Goal: Task Accomplishment & Management: Use online tool/utility

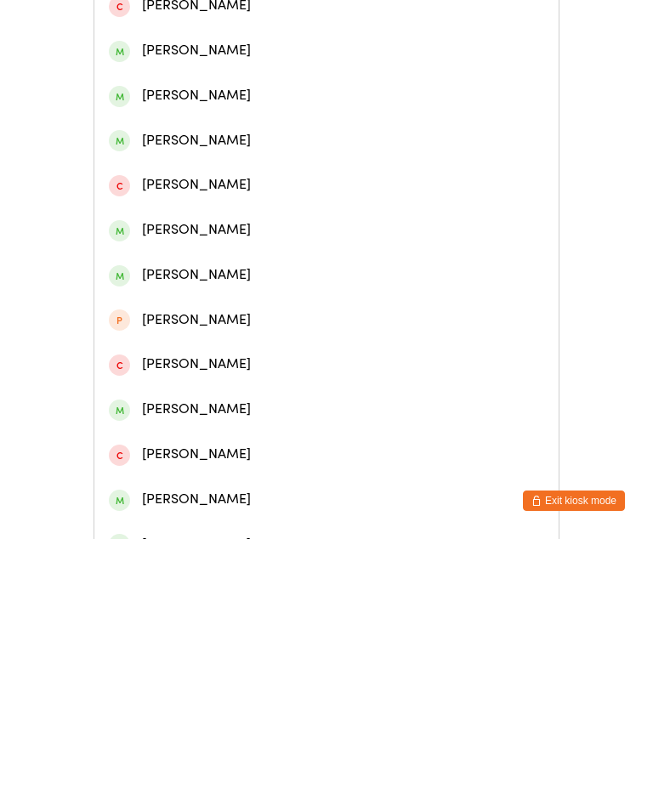
type input "[PERSON_NAME]"
click at [200, 232] on div "[PERSON_NAME]" at bounding box center [326, 233] width 435 height 23
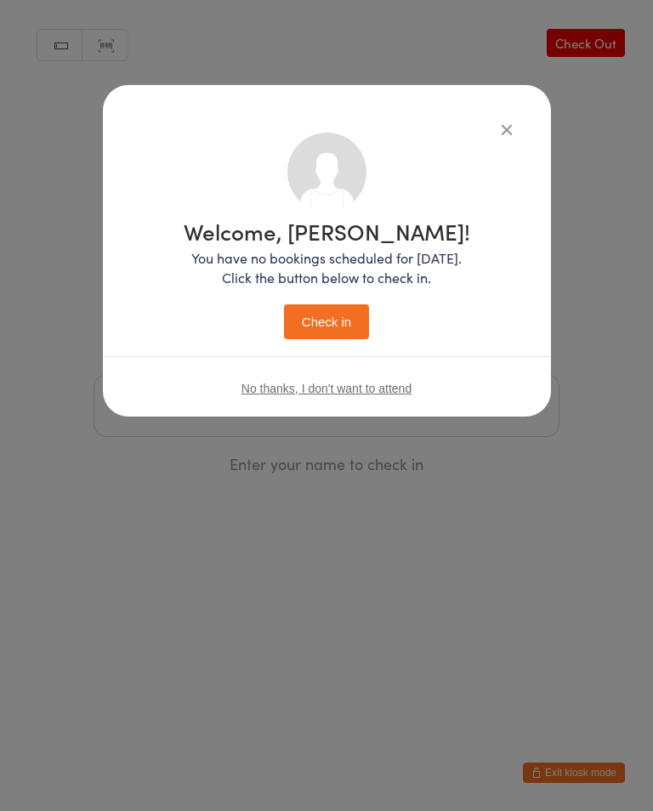
click at [345, 314] on button "Check in" at bounding box center [326, 321] width 85 height 35
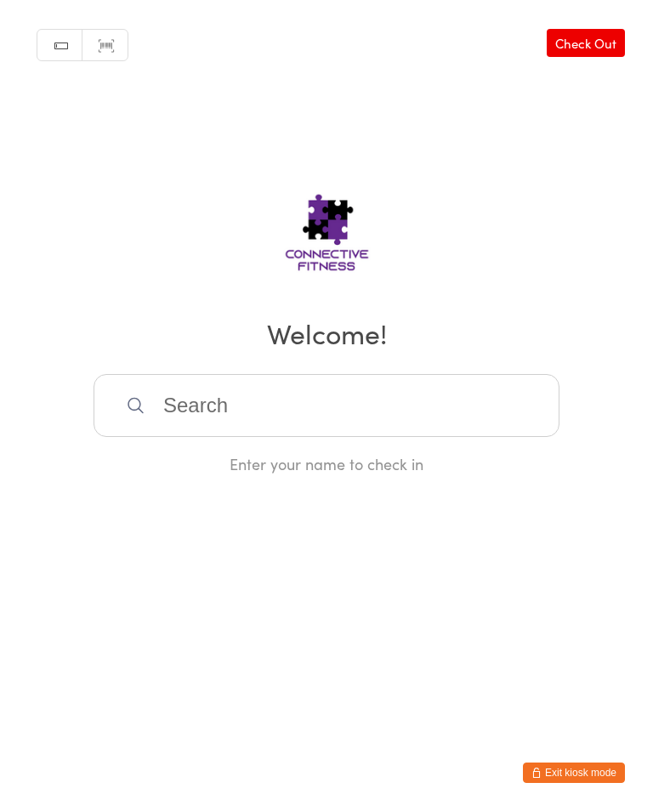
click at [422, 419] on input "search" at bounding box center [326, 405] width 466 height 63
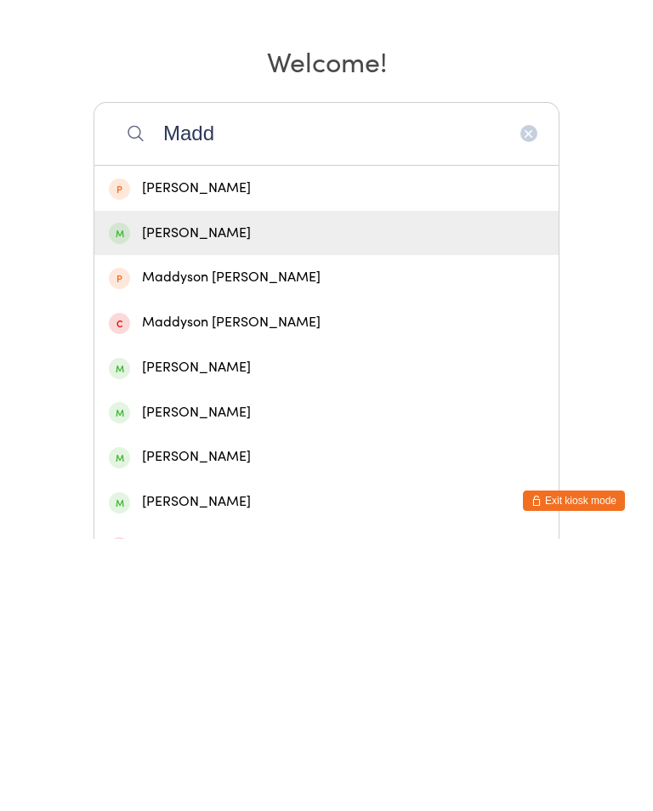
type input "Madd"
click at [281, 494] on div "[PERSON_NAME]" at bounding box center [326, 505] width 435 height 23
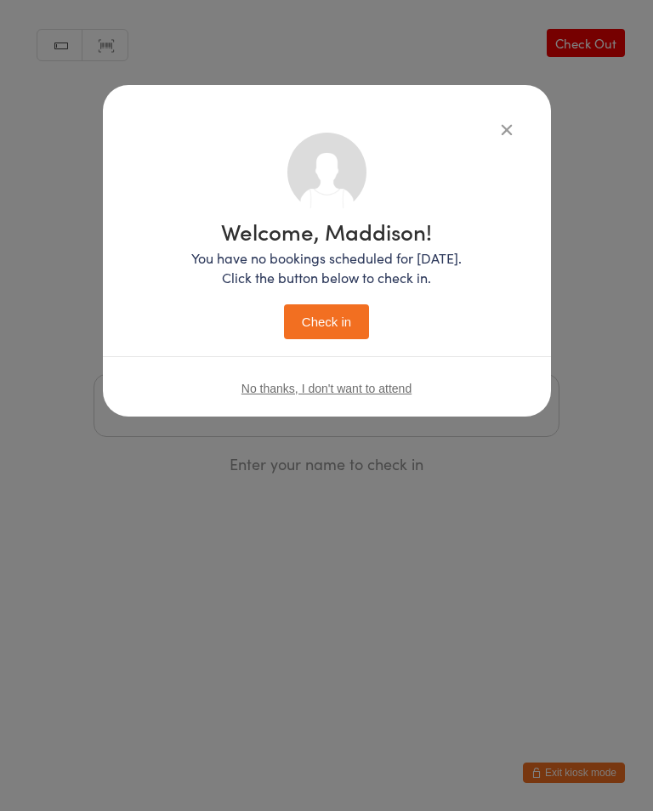
click at [333, 320] on button "Check in" at bounding box center [326, 321] width 85 height 35
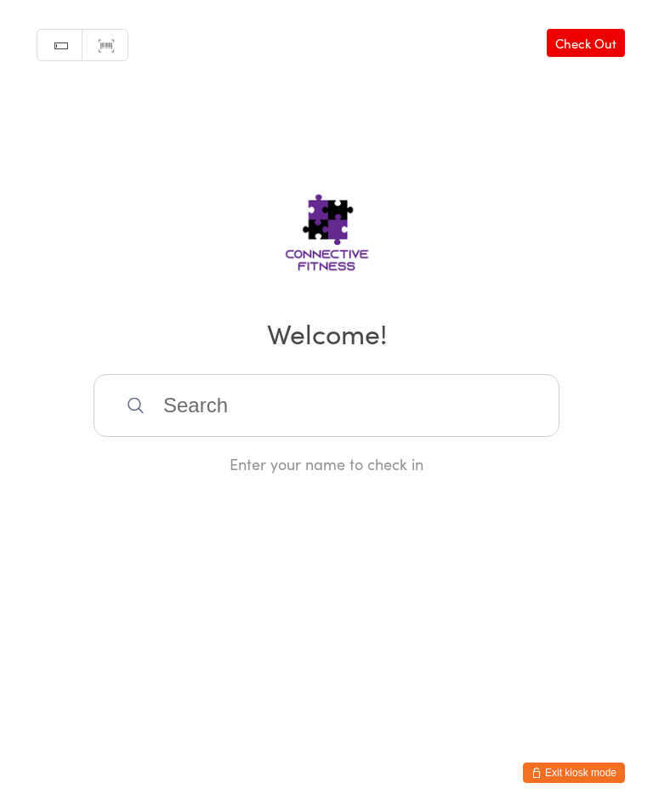
click at [230, 418] on input "search" at bounding box center [326, 405] width 466 height 63
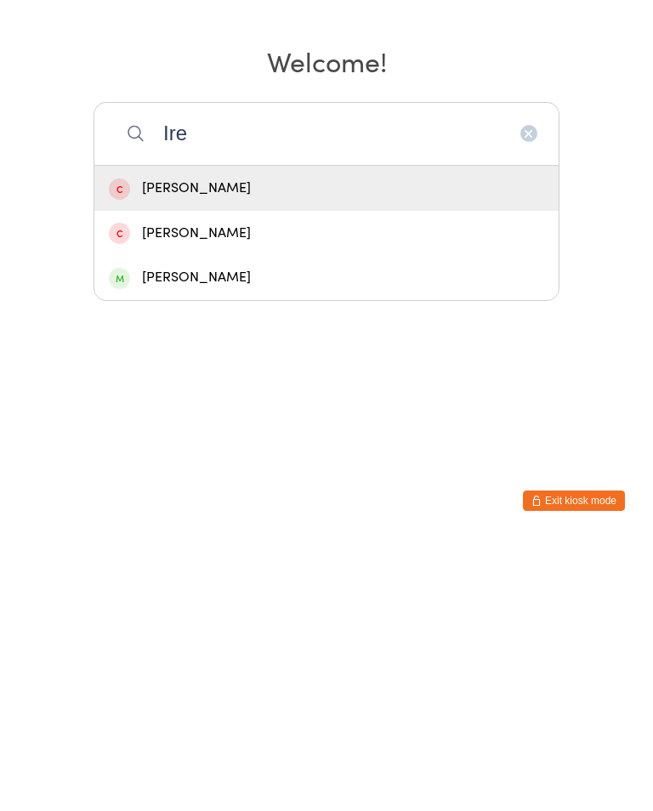
type input "Ire"
click at [177, 538] on div "[PERSON_NAME]" at bounding box center [326, 549] width 435 height 23
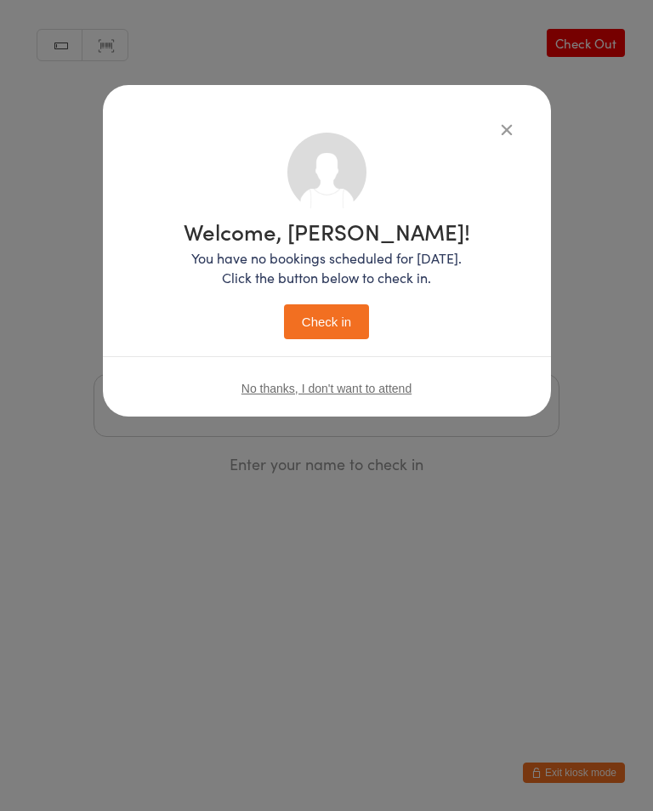
click at [327, 314] on button "Check in" at bounding box center [326, 321] width 85 height 35
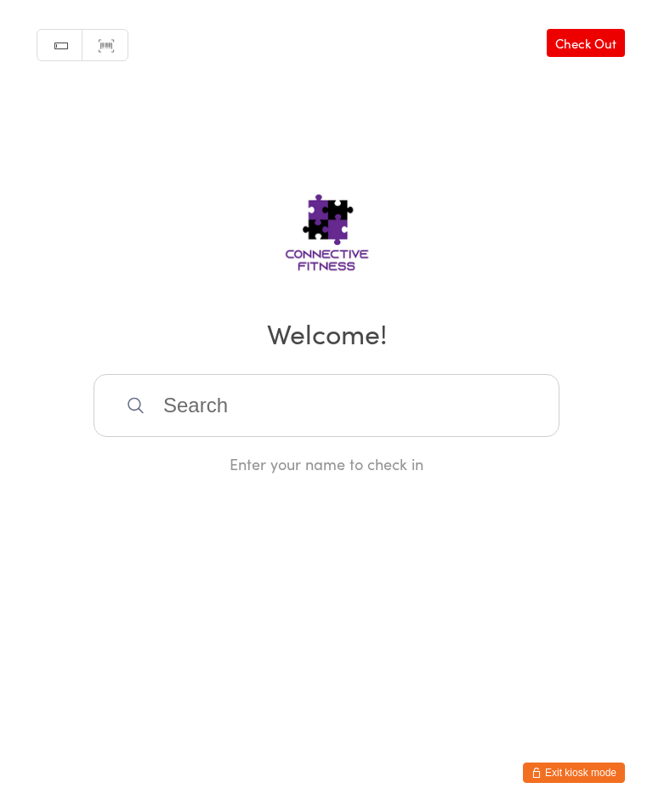
click at [188, 409] on input "search" at bounding box center [326, 405] width 466 height 63
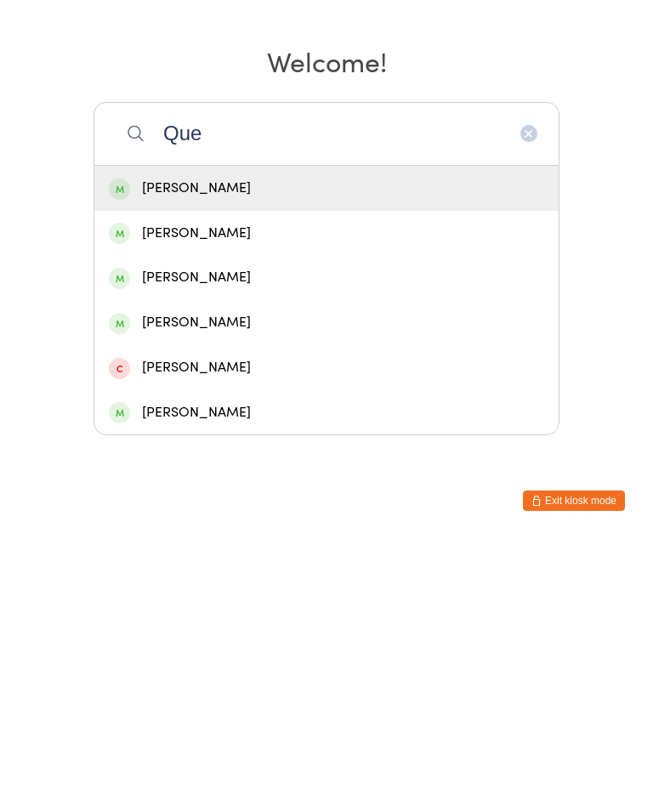
type input "Que"
click at [215, 538] on div "[PERSON_NAME]" at bounding box center [326, 549] width 435 height 23
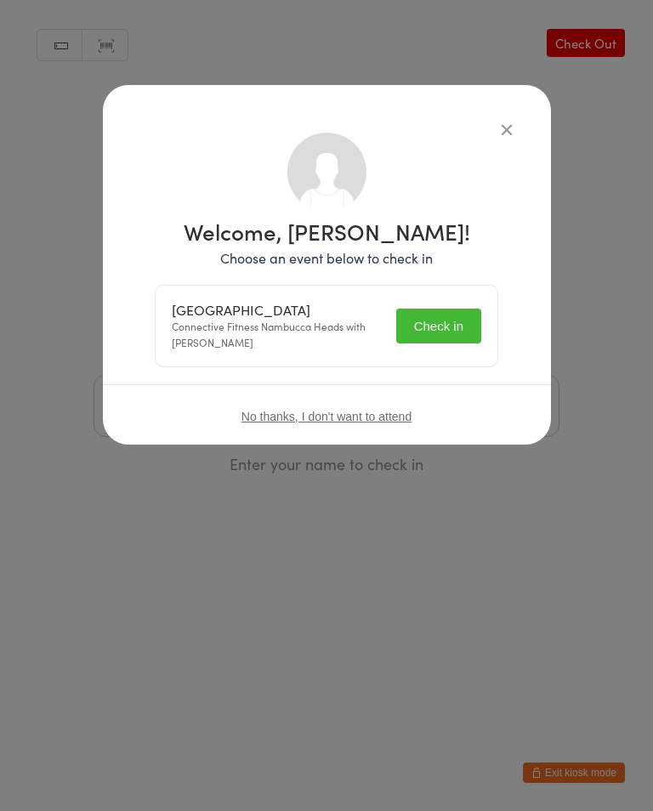
click at [516, 126] on button "button" at bounding box center [506, 129] width 20 height 20
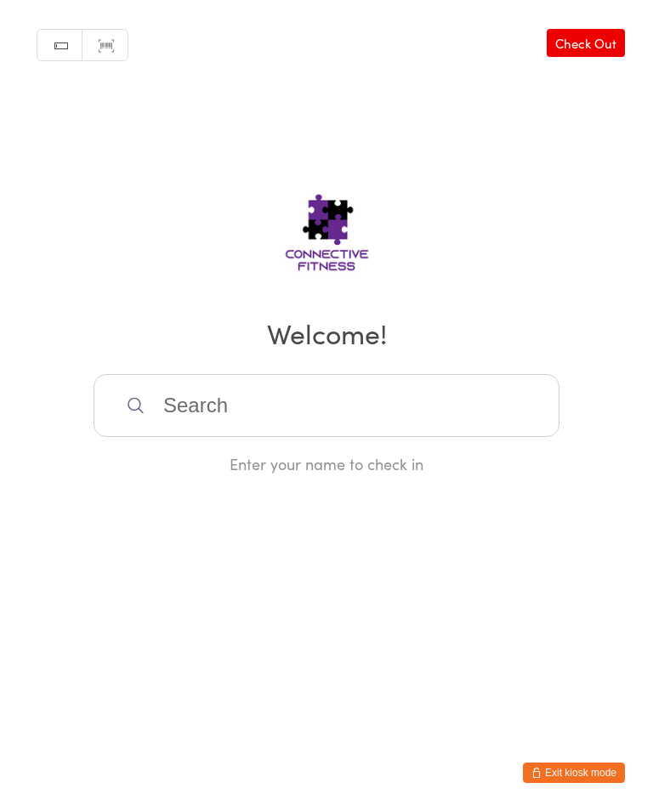
click at [230, 389] on input "search" at bounding box center [326, 405] width 466 height 63
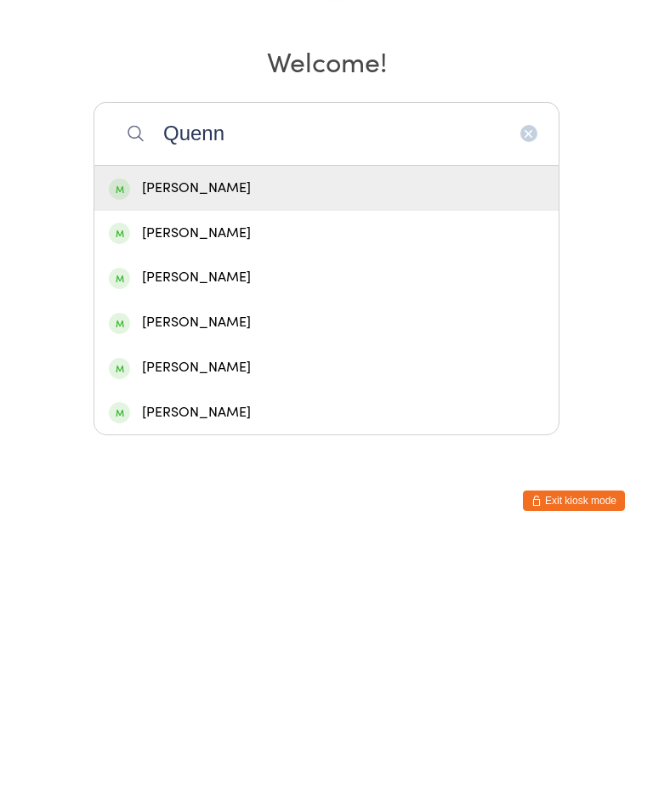
type input "Quenn"
click at [247, 538] on div "[PERSON_NAME]" at bounding box center [326, 549] width 435 height 23
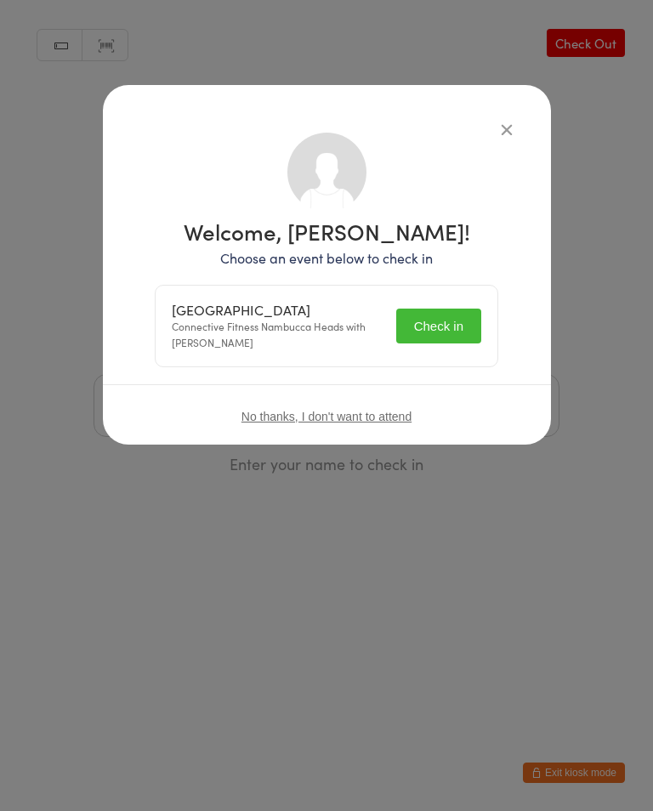
click at [435, 329] on button "Check in" at bounding box center [438, 325] width 85 height 35
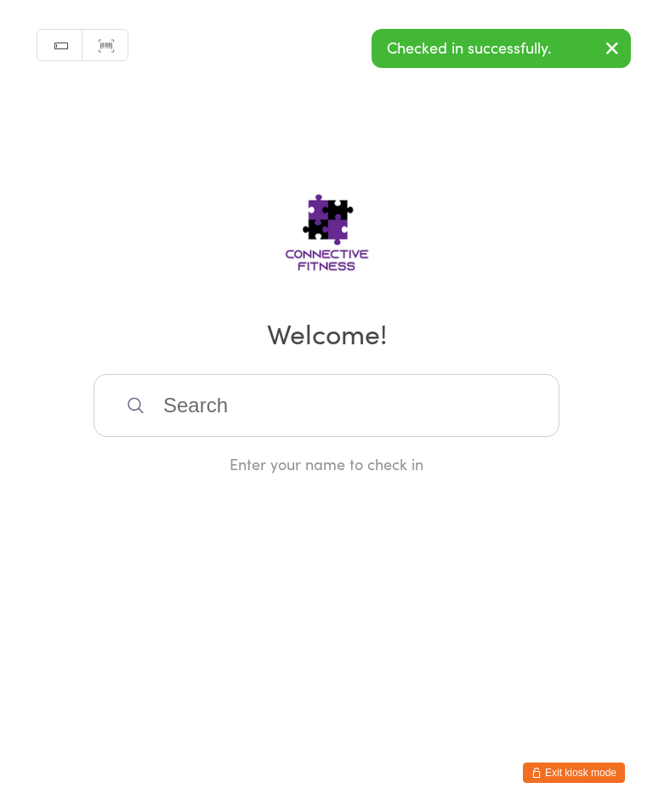
click at [230, 412] on input "search" at bounding box center [326, 405] width 466 height 63
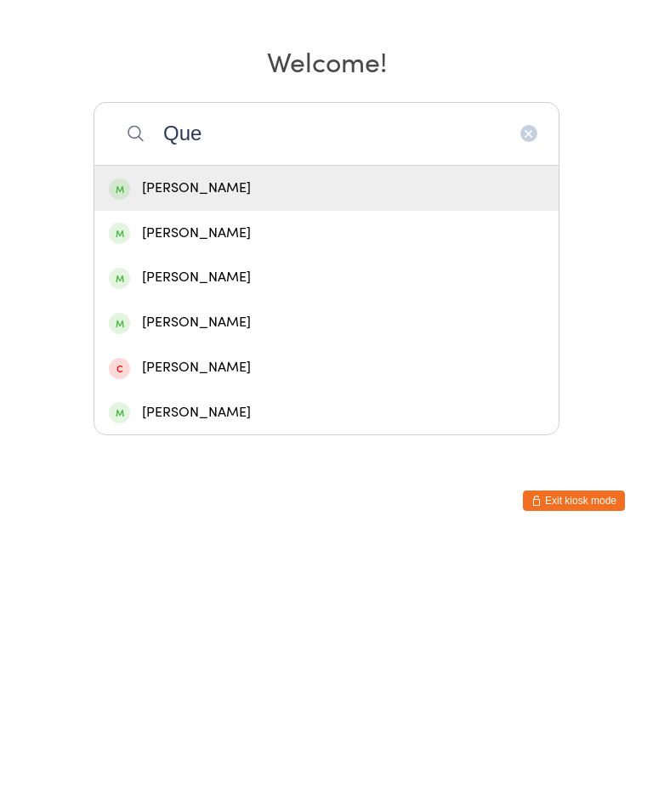
type input "Que"
click at [227, 494] on div "[PERSON_NAME]" at bounding box center [326, 505] width 435 height 23
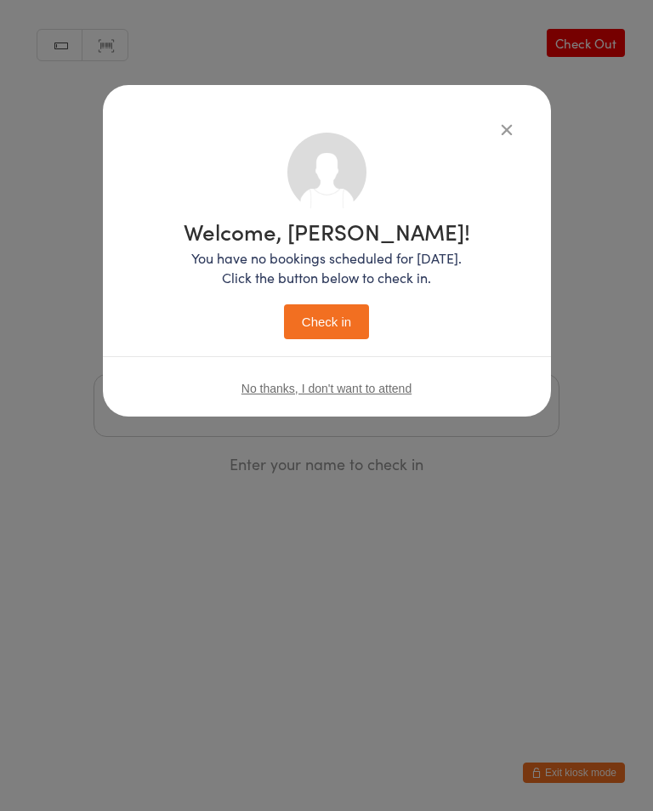
click at [337, 313] on button "Check in" at bounding box center [326, 321] width 85 height 35
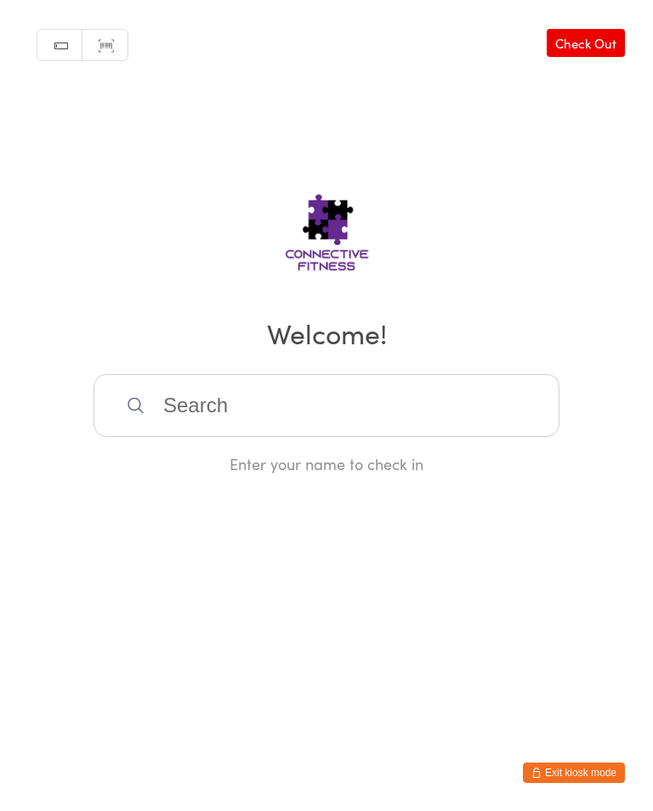
click at [259, 420] on input "search" at bounding box center [326, 405] width 466 height 63
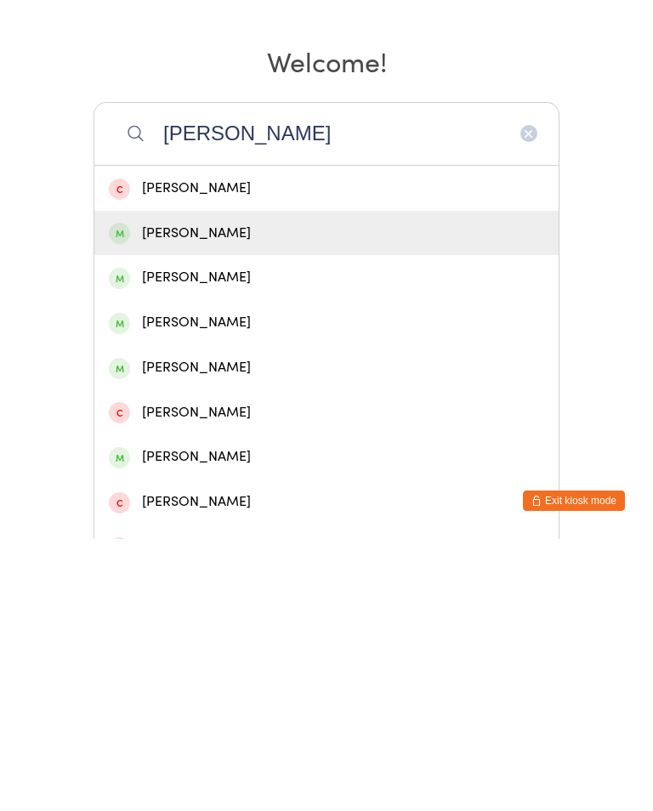
type input "[PERSON_NAME]"
click at [192, 494] on div "[PERSON_NAME]" at bounding box center [326, 505] width 435 height 23
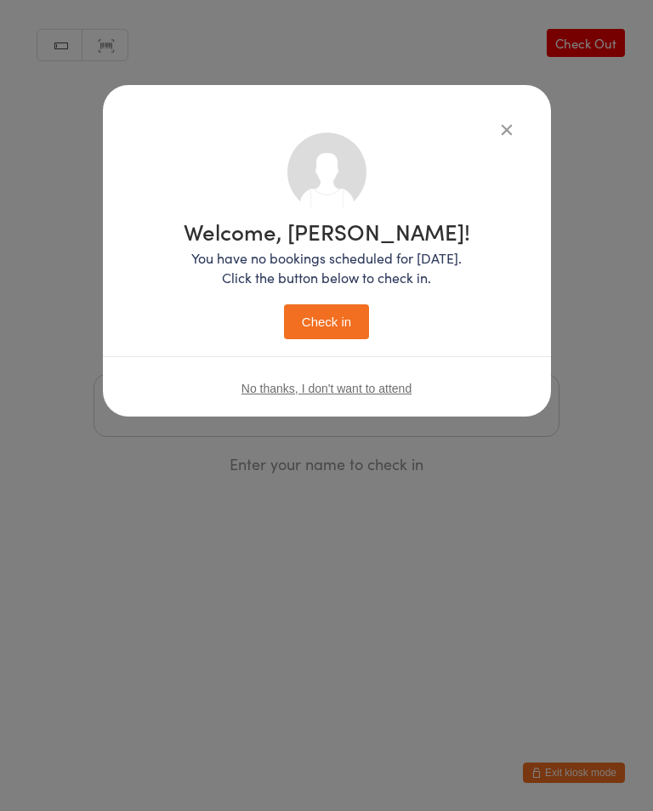
click at [341, 308] on button "Check in" at bounding box center [326, 321] width 85 height 35
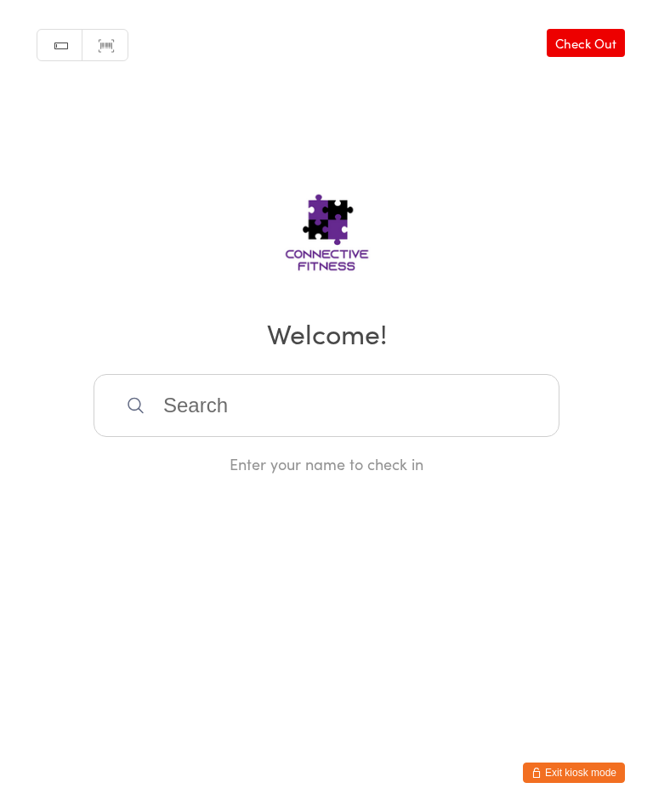
click at [240, 387] on input "search" at bounding box center [326, 405] width 466 height 63
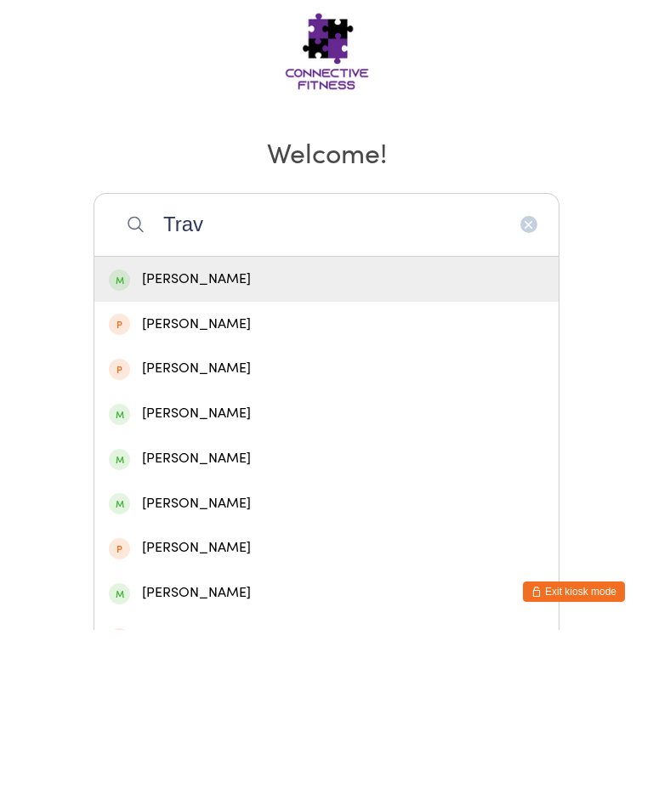
type input "Trav"
click at [172, 449] on div "[PERSON_NAME]" at bounding box center [326, 460] width 435 height 23
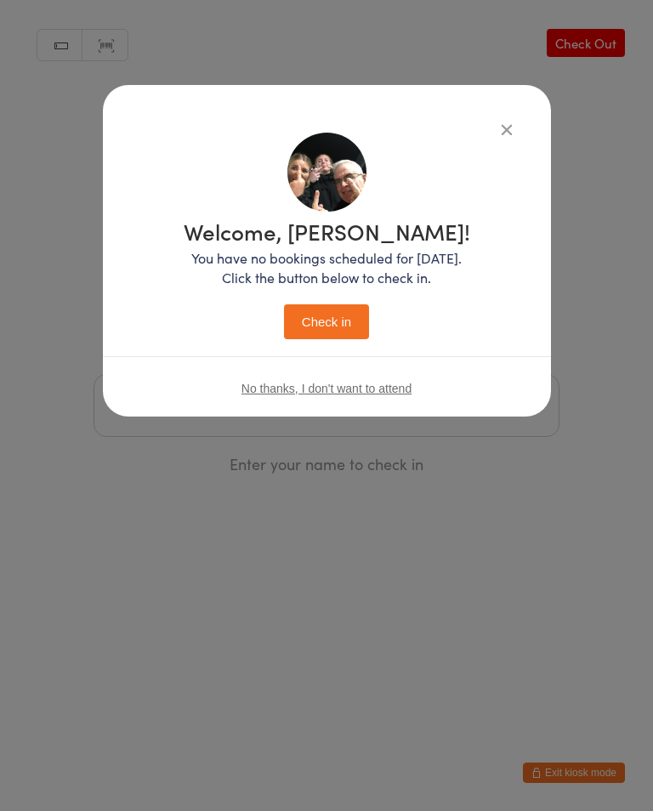
click at [320, 320] on button "Check in" at bounding box center [326, 321] width 85 height 35
